Goal: Task Accomplishment & Management: Complete application form

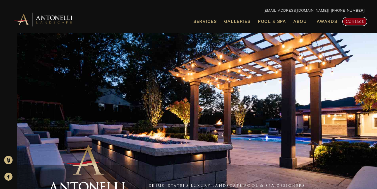
click at [351, 19] on span "Contact" at bounding box center [355, 21] width 18 height 5
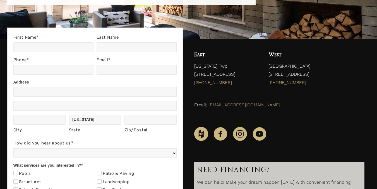
scroll to position [112, 0]
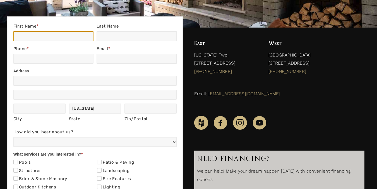
click at [47, 35] on input "First Name *" at bounding box center [53, 36] width 80 height 10
type input "Joel"
type input "Noob"
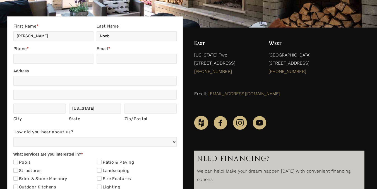
type input "5123168226"
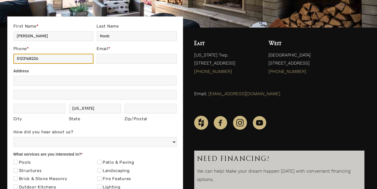
type input "jnoob5644@gmail.com"
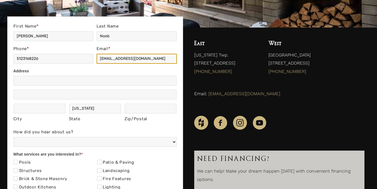
type input "1200 W. Eight Mile Rd, Oak Park, MI 48237"
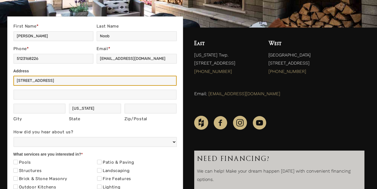
type input "Oak Park"
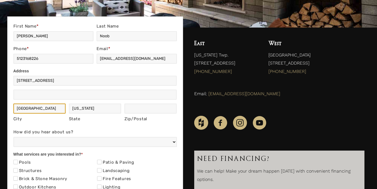
type input "MI"
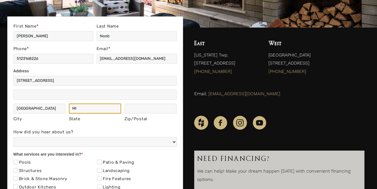
type input "48237"
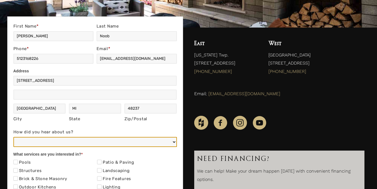
click at [87, 141] on select "Web/Google Search Social Media (e.g. Facebook, Instagram, LinkedIn) Referral (F…" at bounding box center [94, 142] width 163 height 10
select select "Referral (Friend, Colleague, or Client)"
click at [13, 137] on select "Web/Google Search Social Media (e.g. Facebook, Instagram, LinkedIn) Referral (F…" at bounding box center [94, 142] width 163 height 10
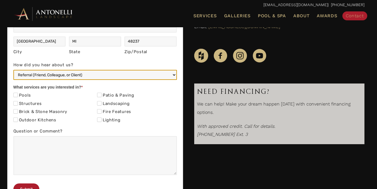
scroll to position [180, 0]
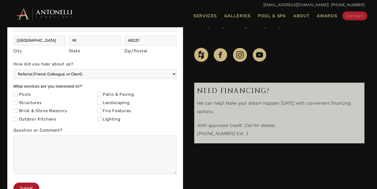
click at [25, 95] on label "Pools" at bounding box center [22, 95] width 18 height 6
click at [18, 95] on input "Pools" at bounding box center [15, 94] width 4 height 4
checkbox input "true"
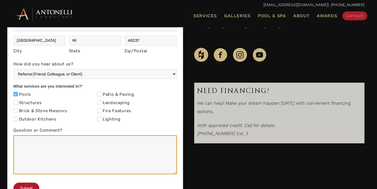
click at [44, 148] on textarea "Question or Comment?" at bounding box center [94, 155] width 163 height 39
paste textarea "My name is Joel Noob, I’m looking for a skilled pool builder to help me realize…"
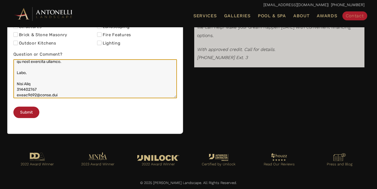
scroll to position [263, 0]
type textarea "My name is Joel Noob, I’m looking for a skilled pool builder to help me realize…"
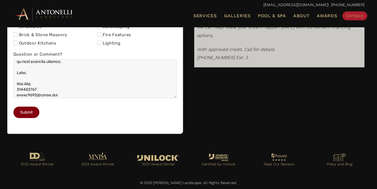
click at [23, 118] on button "Submit" at bounding box center [26, 112] width 26 height 11
